Goal: Task Accomplishment & Management: Use online tool/utility

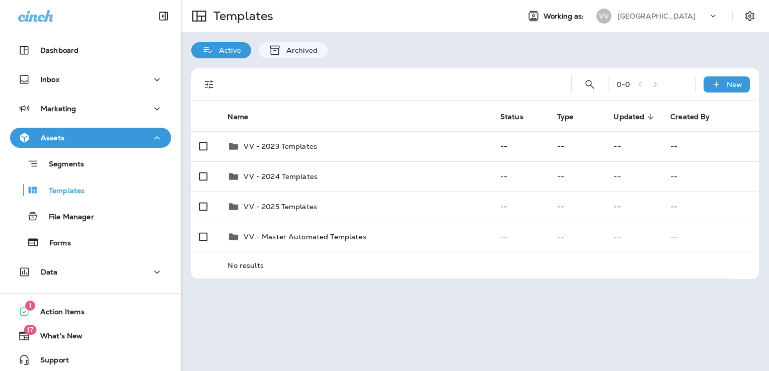
click at [651, 19] on p "[GEOGRAPHIC_DATA]" at bounding box center [656, 16] width 78 height 8
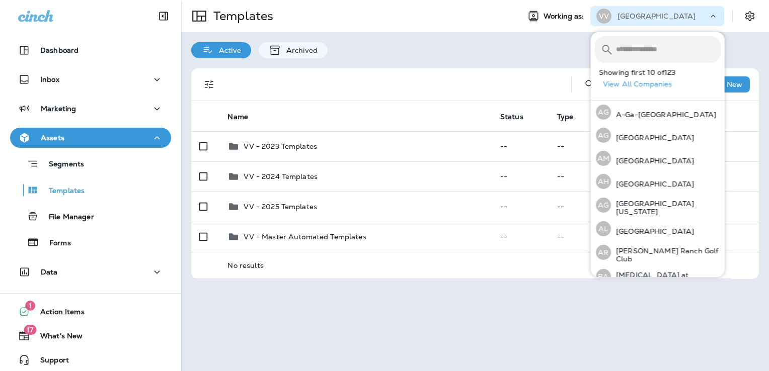
click at [643, 55] on input "text" at bounding box center [668, 49] width 105 height 27
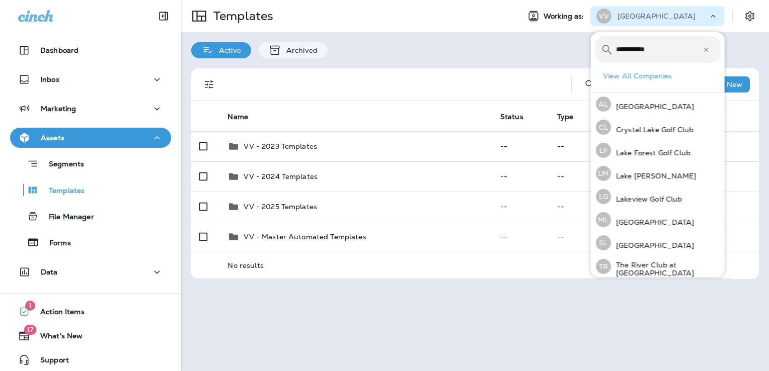
type input "**********"
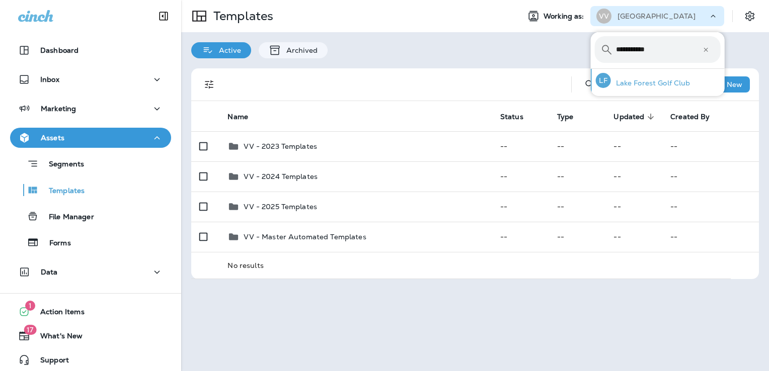
click at [662, 86] on p "Lake Forest Golf Club" at bounding box center [650, 83] width 79 height 8
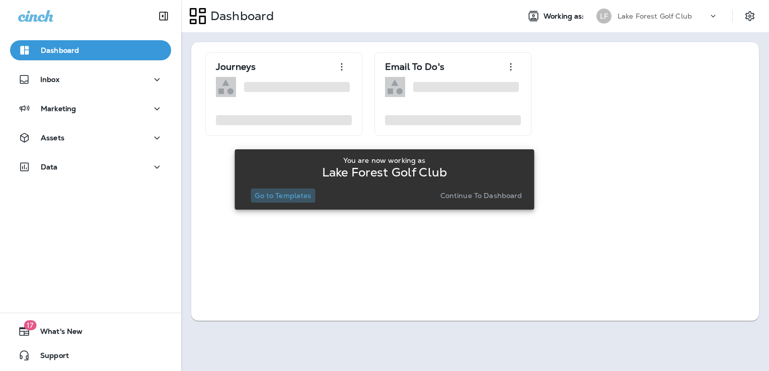
click at [291, 192] on p "Go to Templates" at bounding box center [283, 196] width 56 height 8
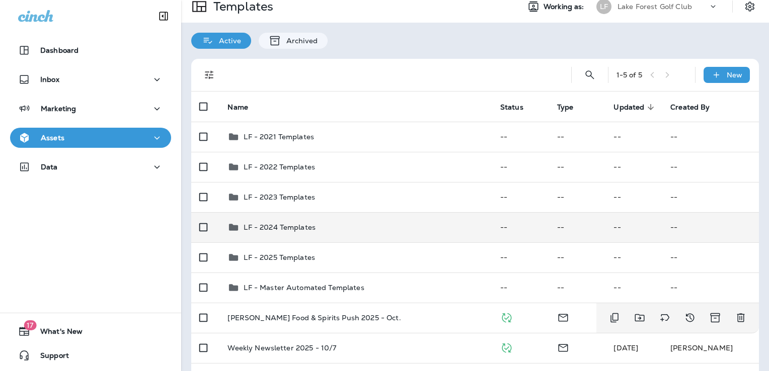
scroll to position [10, 0]
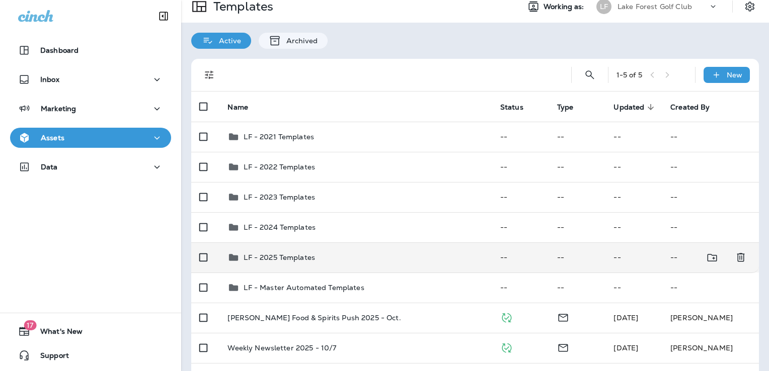
click at [355, 259] on div "LF - 2025 Templates" at bounding box center [355, 258] width 256 height 12
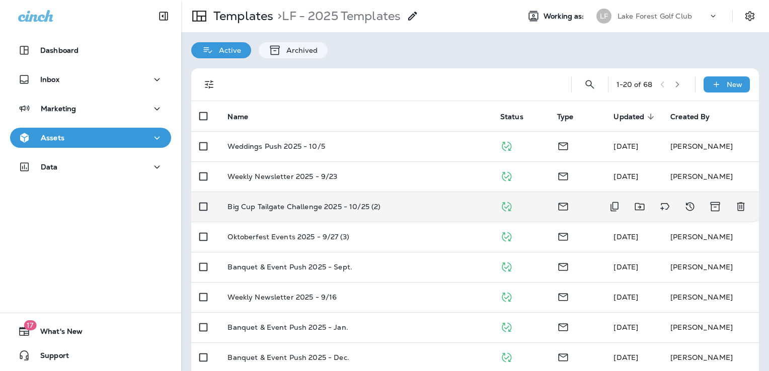
click at [318, 210] on p "Big Cup Tailgate Challenge 2025 - 10/25 (2)" at bounding box center [303, 207] width 153 height 8
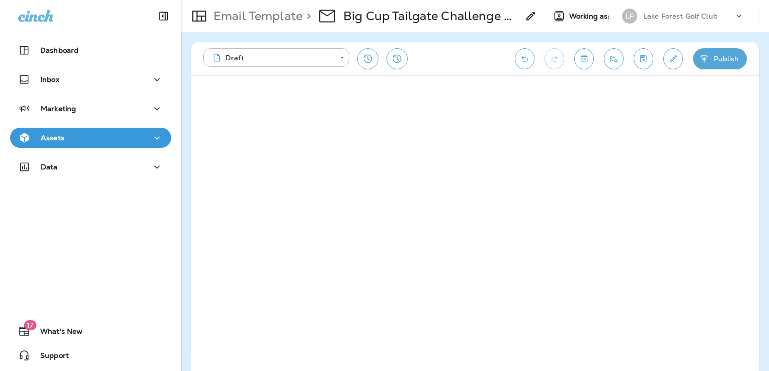
click at [114, 136] on div "Assets" at bounding box center [90, 138] width 145 height 13
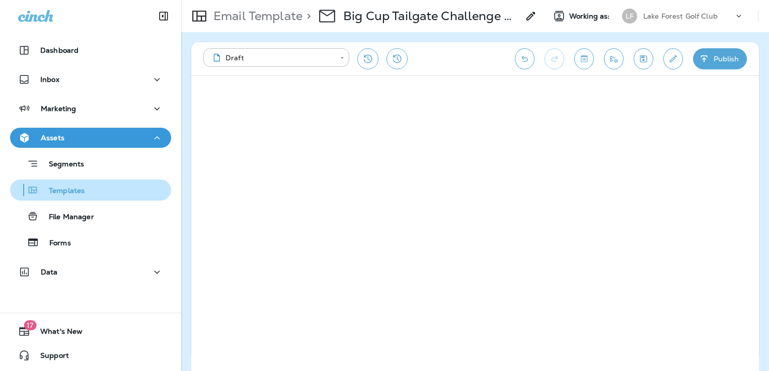
click at [85, 195] on div "Templates" at bounding box center [90, 190] width 153 height 15
